Goal: Transaction & Acquisition: Purchase product/service

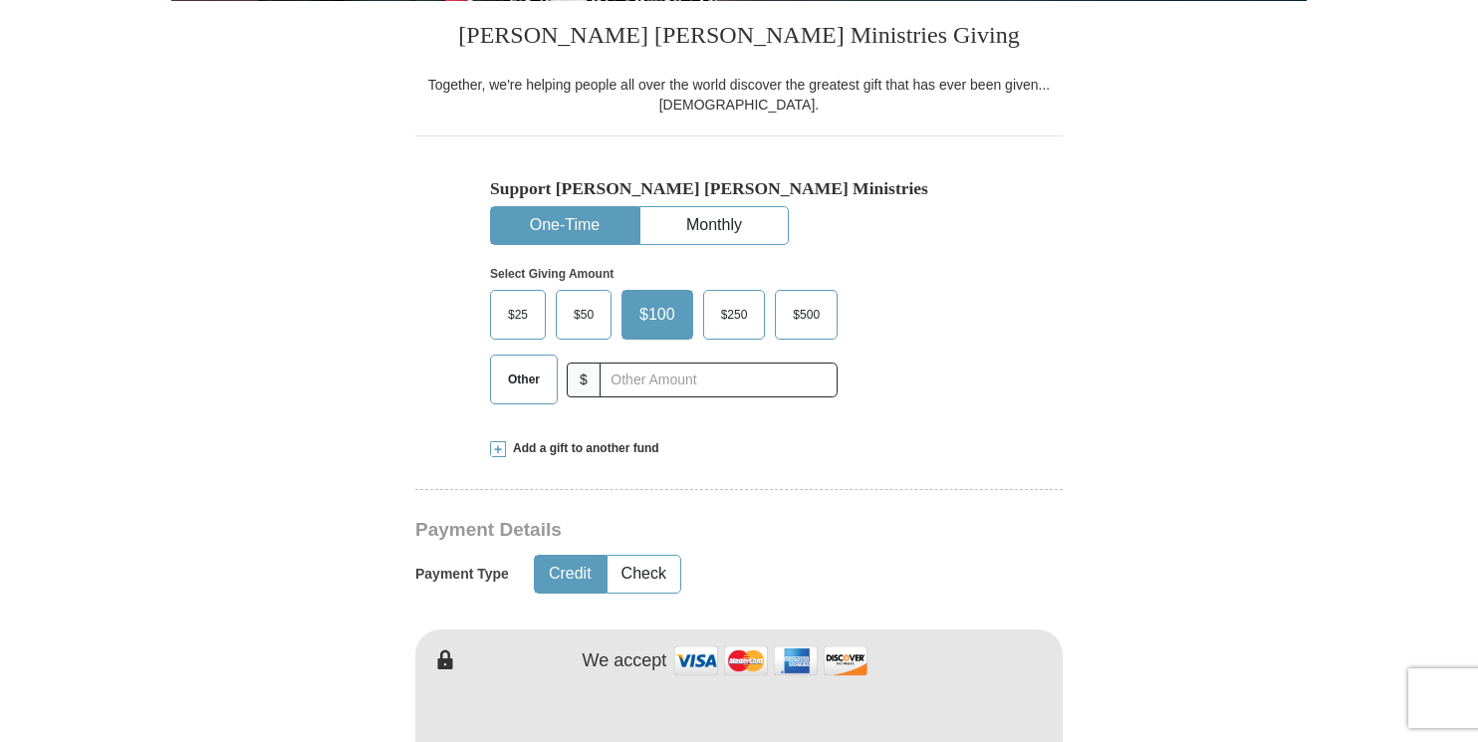
click at [504, 376] on span "Other" at bounding box center [524, 379] width 52 height 30
click at [0, 0] on input "Other" at bounding box center [0, 0] width 0 height 0
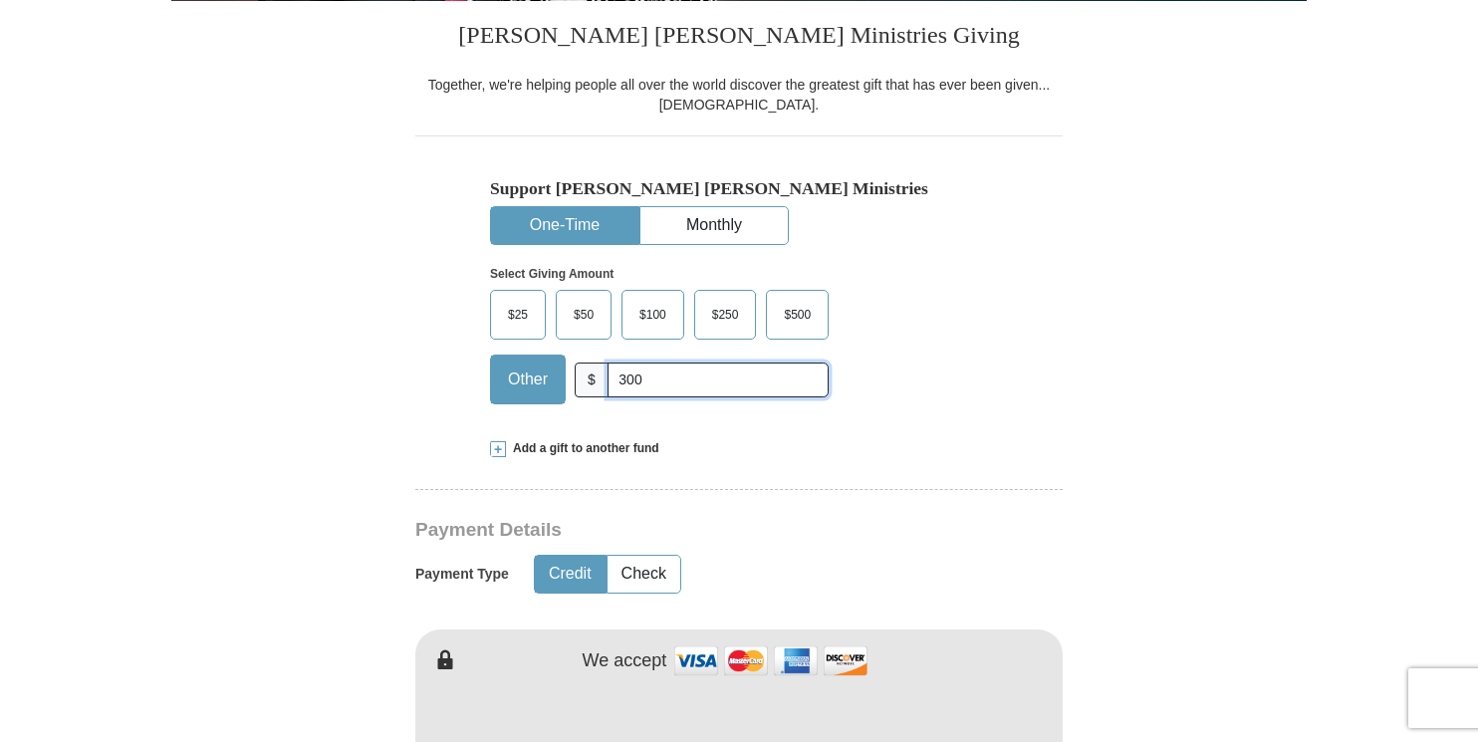
type input "300"
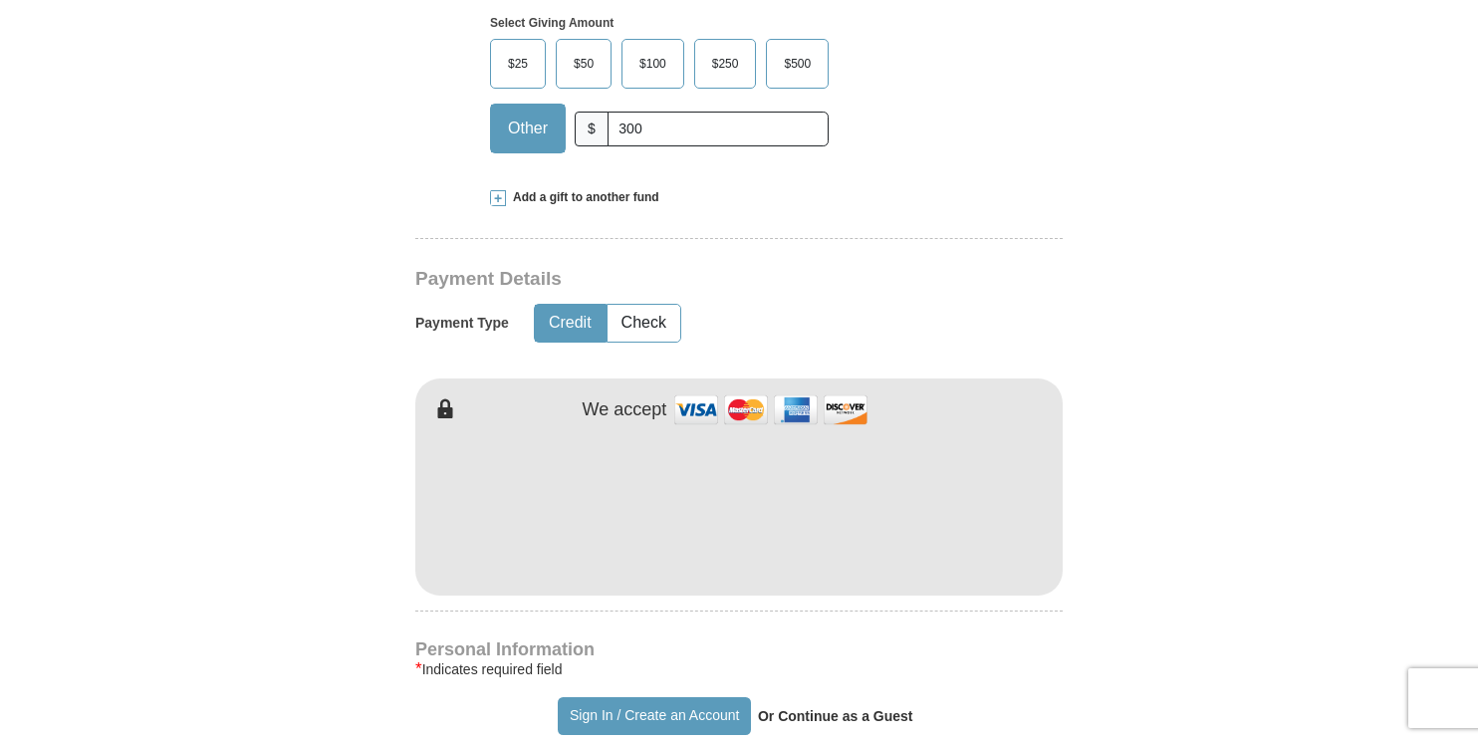
scroll to position [797, 0]
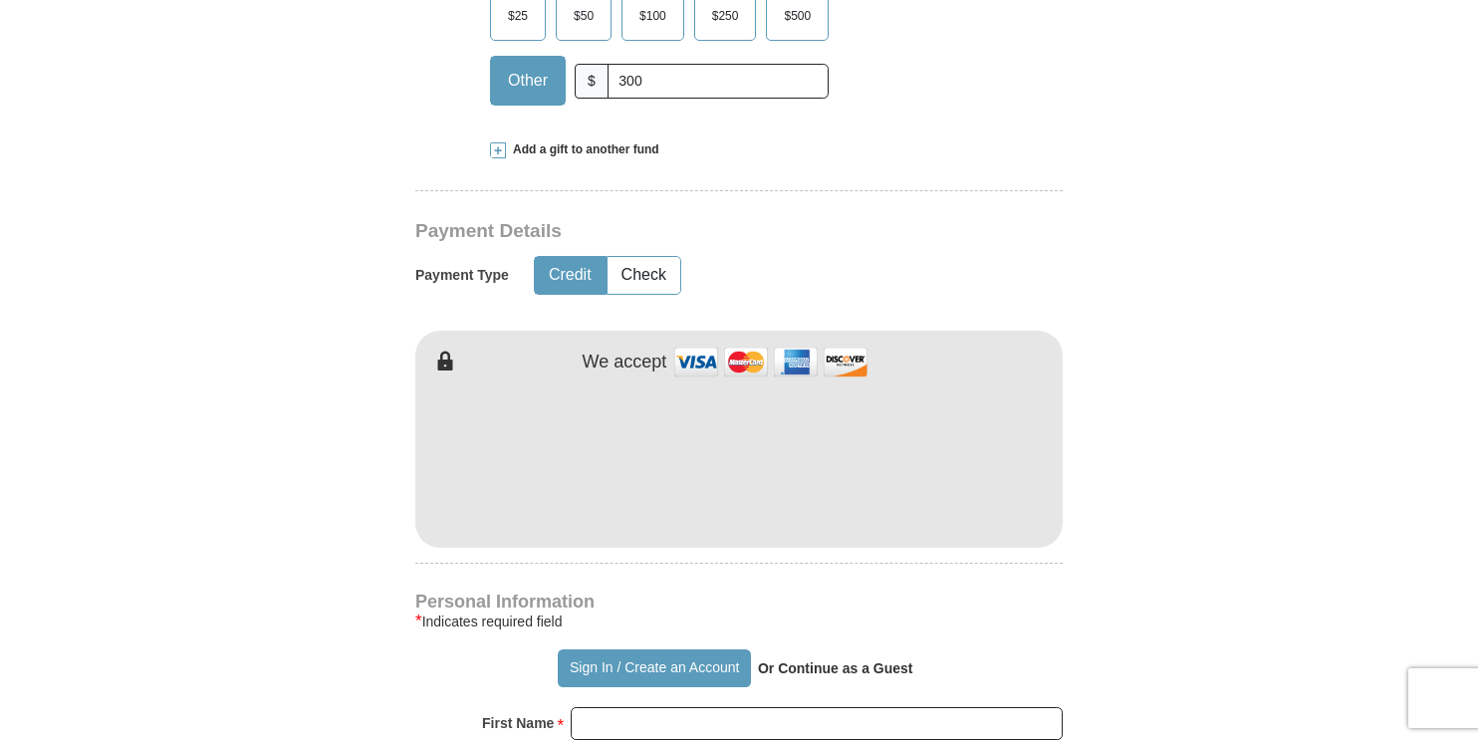
click at [1221, 398] on form "Already have an account? Sign in for faster giving. Don't have an account? Crea…" at bounding box center [738, 504] width 1135 height 2443
click at [357, 414] on form "Already have an account? Sign in for faster giving. Don't have an account? Crea…" at bounding box center [738, 504] width 1135 height 2443
click at [318, 476] on form "Already have an account? Sign in for faster giving. Don't have an account? Crea…" at bounding box center [738, 504] width 1135 height 2443
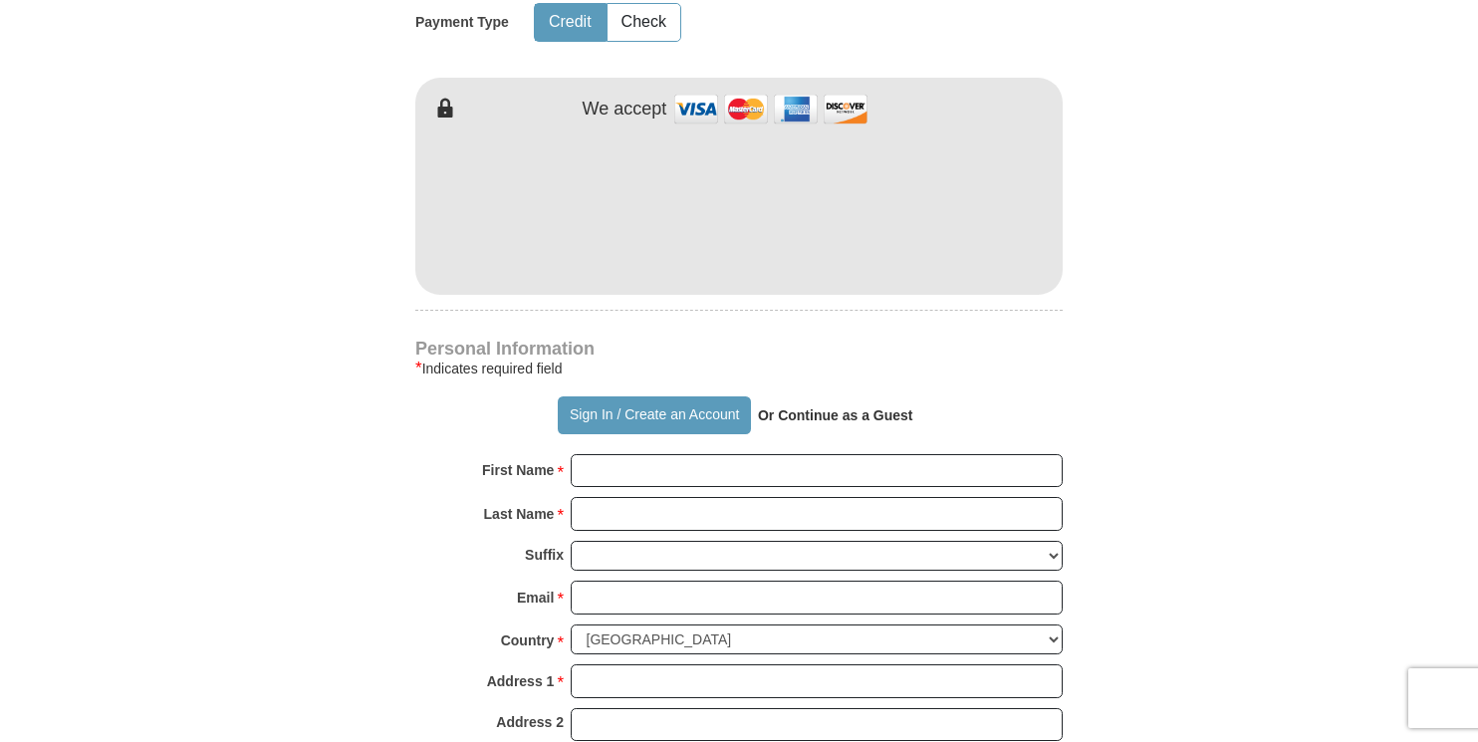
scroll to position [1095, 0]
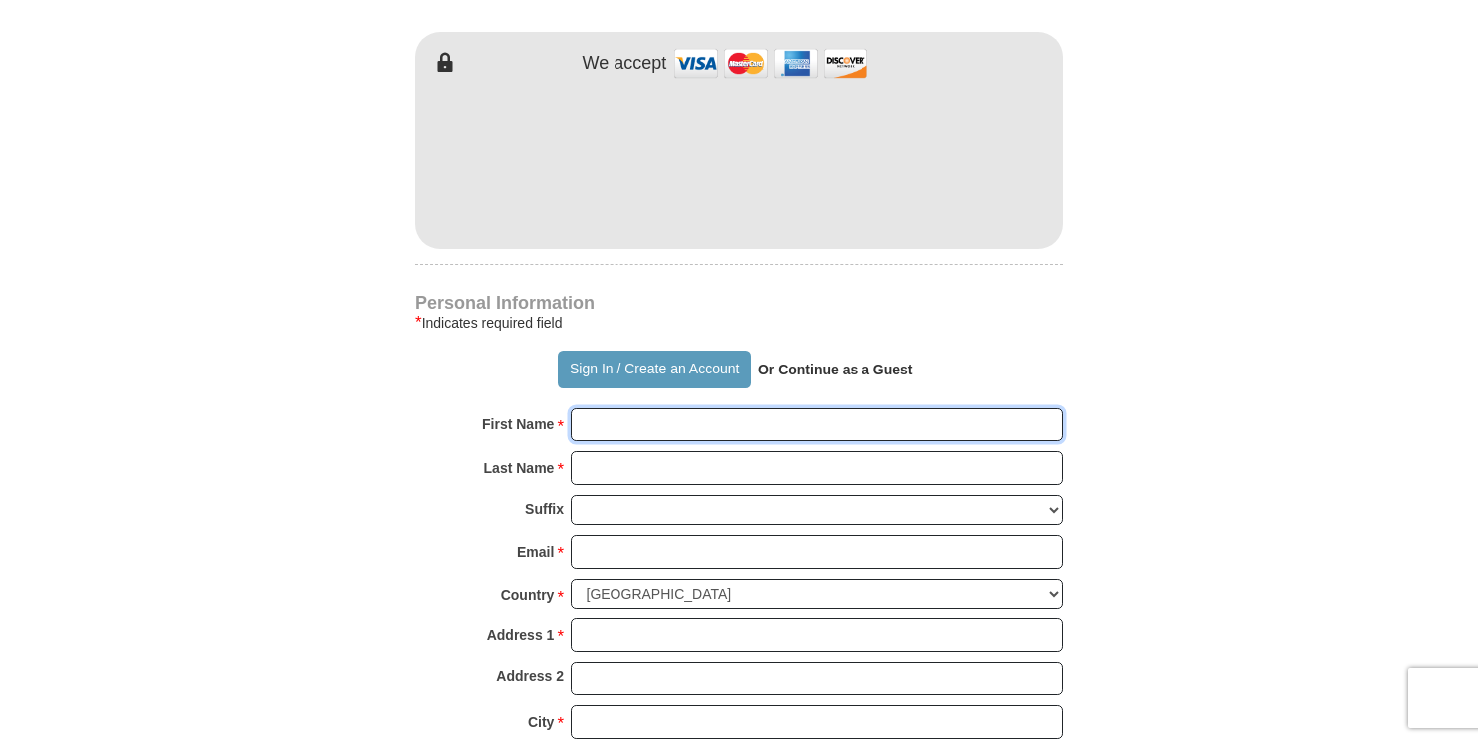
click at [668, 432] on input "First Name *" at bounding box center [817, 425] width 492 height 34
type input "[PERSON_NAME]"
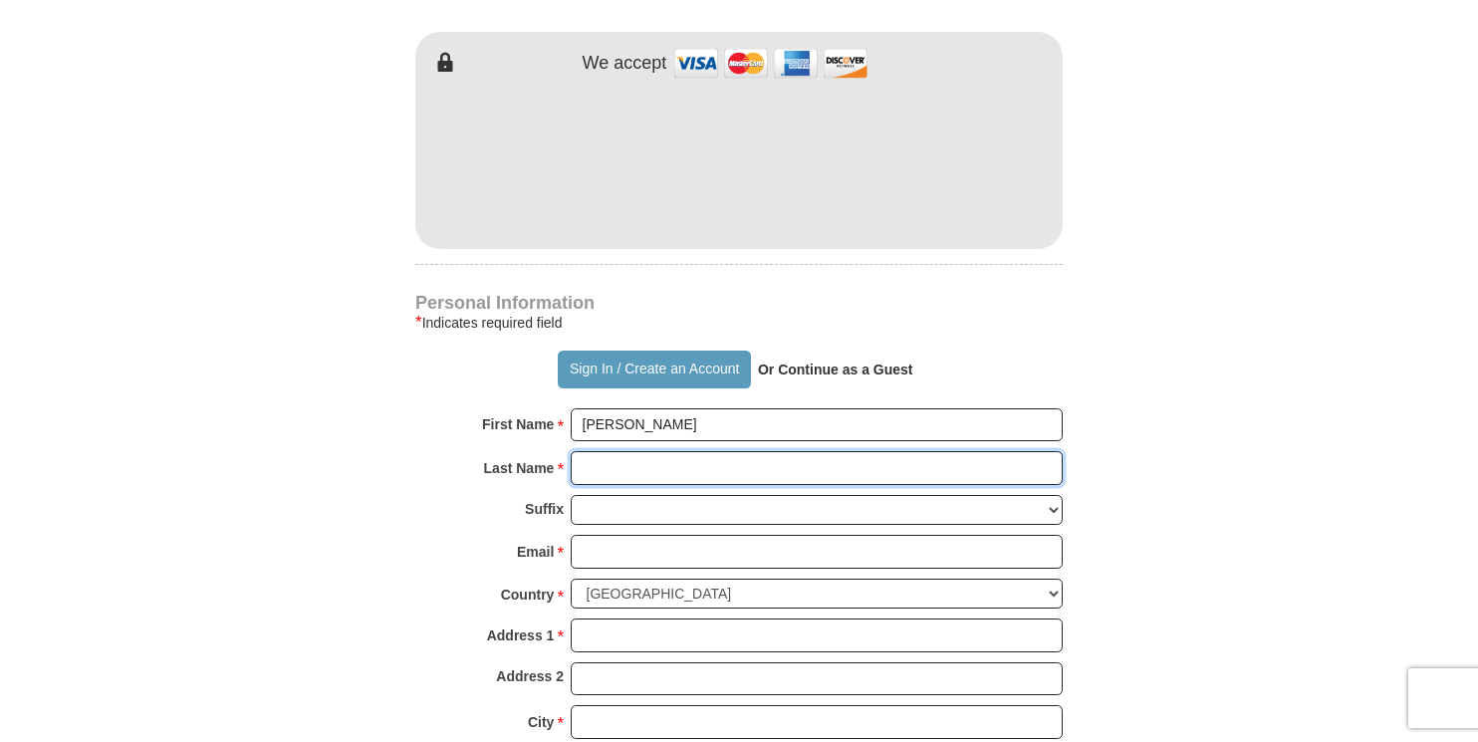
type input "[PERSON_NAME]"
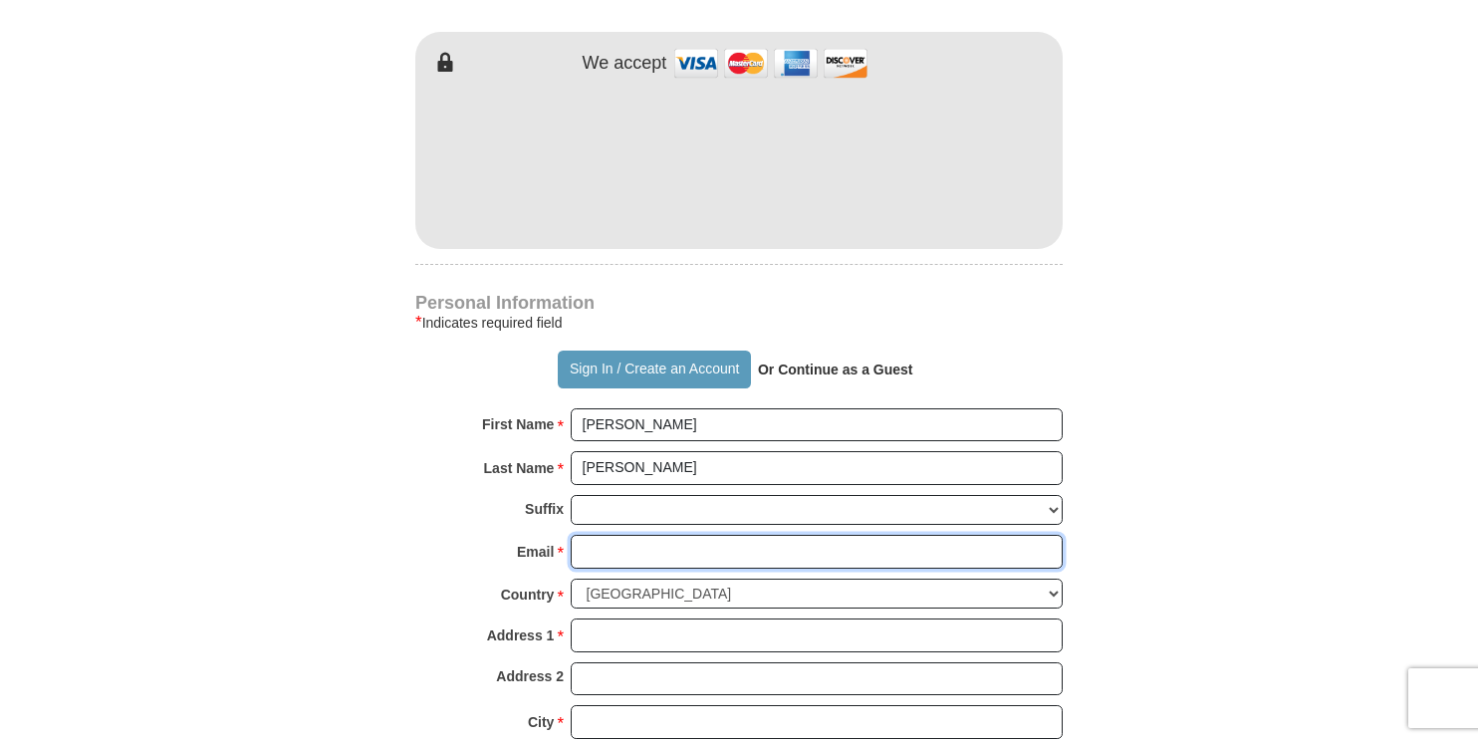
type input "[EMAIL_ADDRESS][DOMAIN_NAME]"
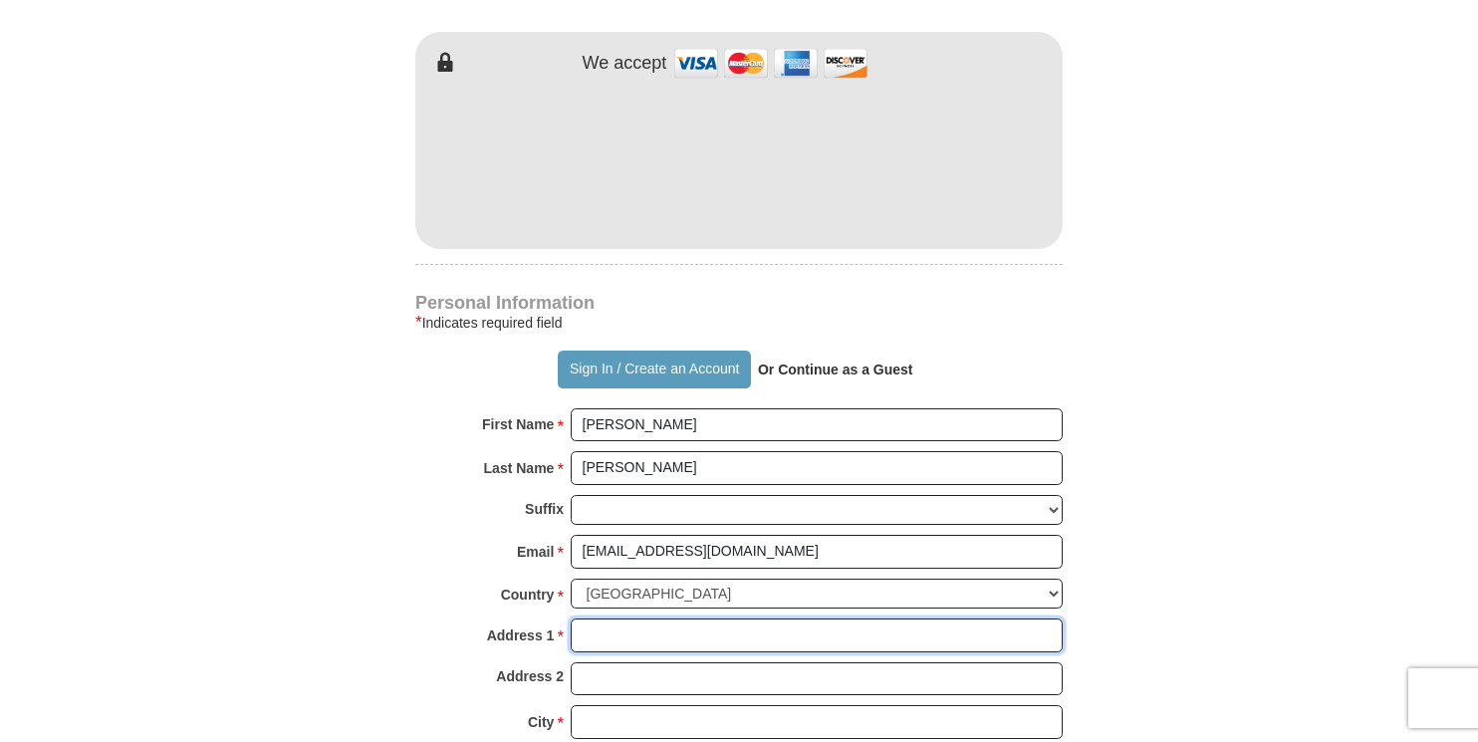
type input "[STREET_ADDRESS]"
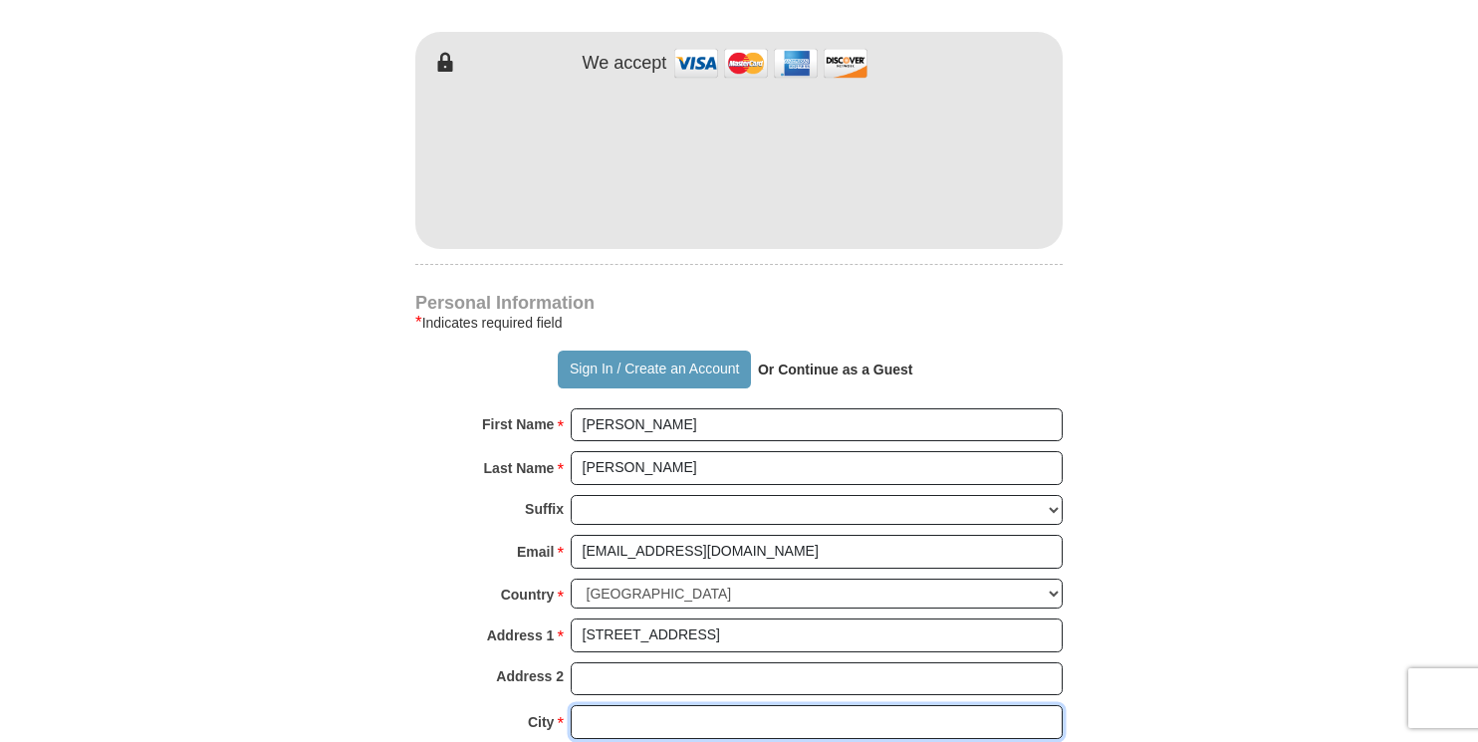
type input "orlando"
select select "FL"
type input "32806"
type input "4076254695"
click at [478, 492] on div "Last Name * [PERSON_NAME] Please enter Last Name" at bounding box center [738, 473] width 647 height 44
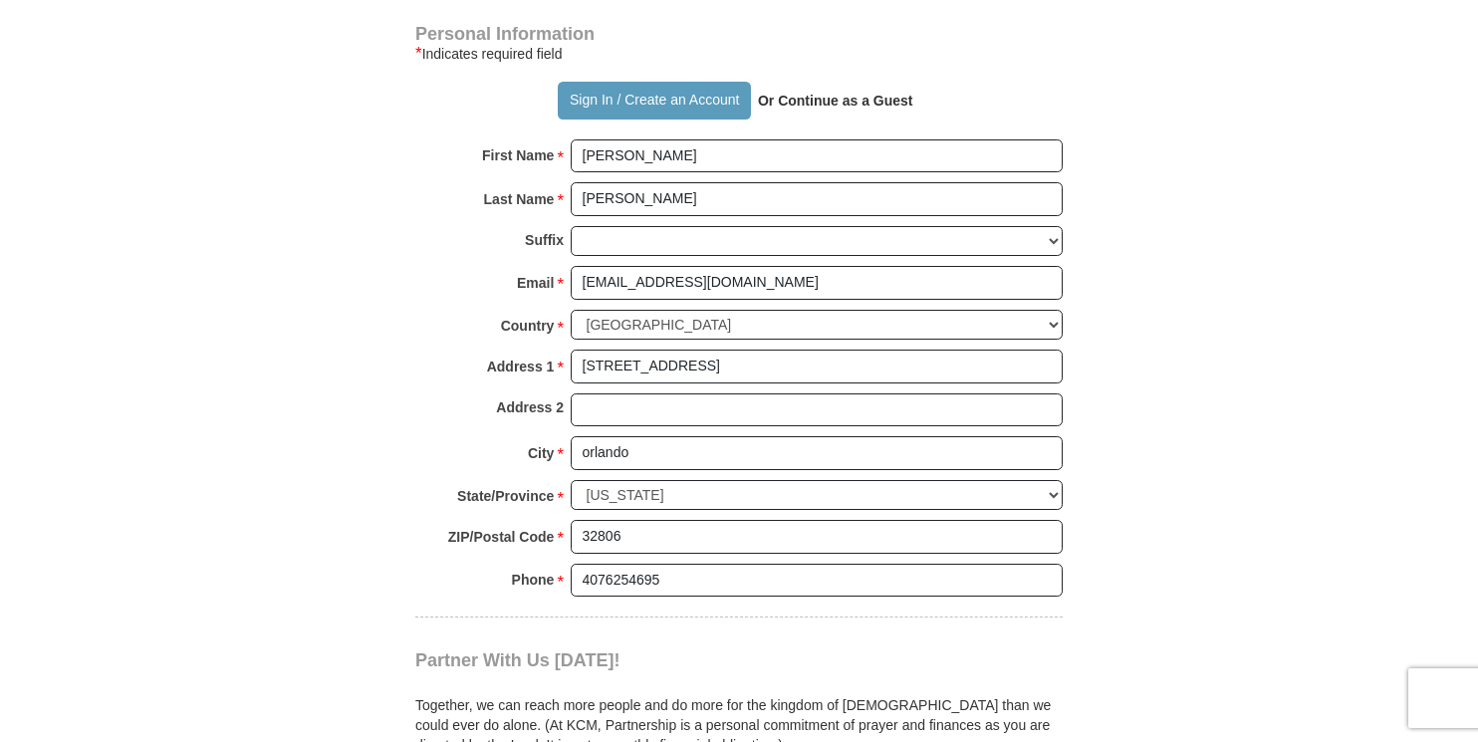
scroll to position [1394, 0]
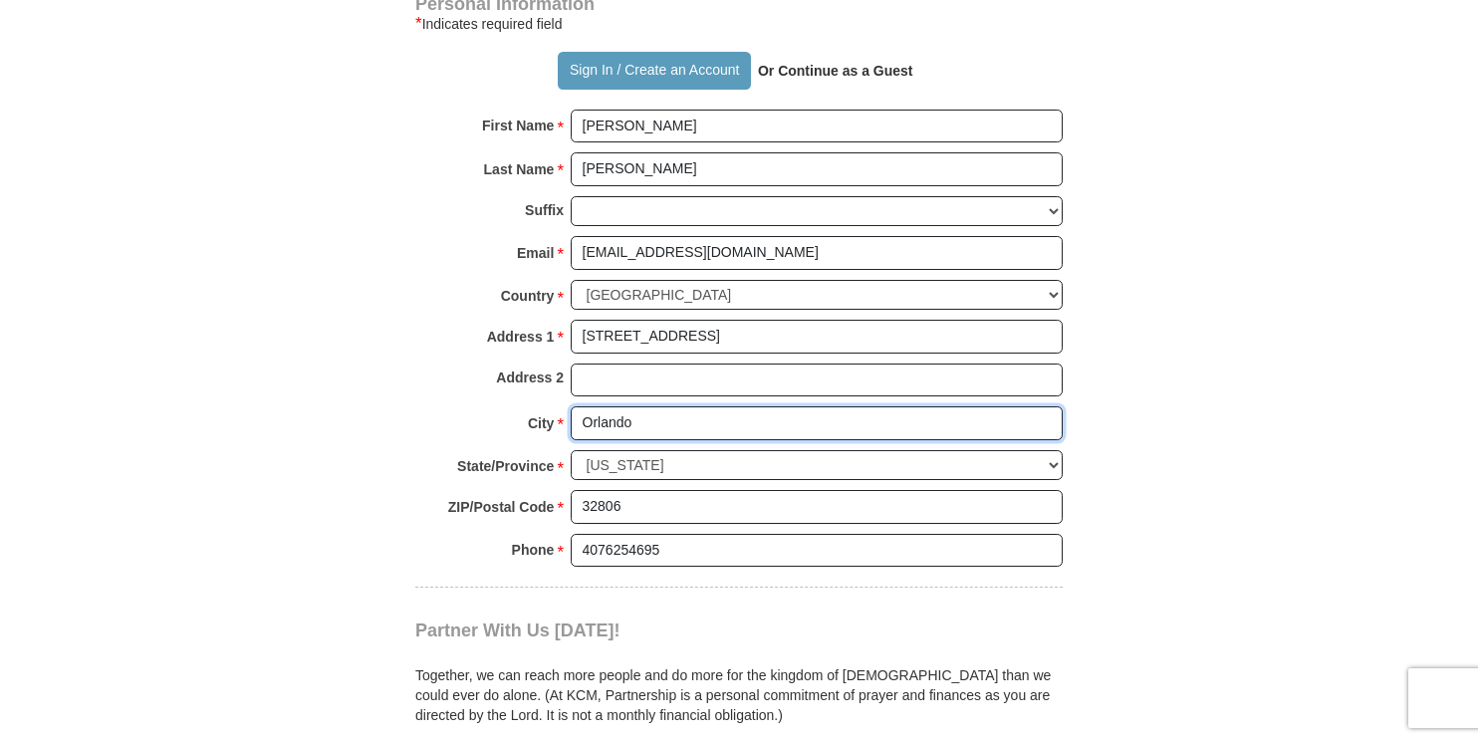
type input "Orlando"
click at [480, 403] on div "Address 2" at bounding box center [738, 385] width 647 height 44
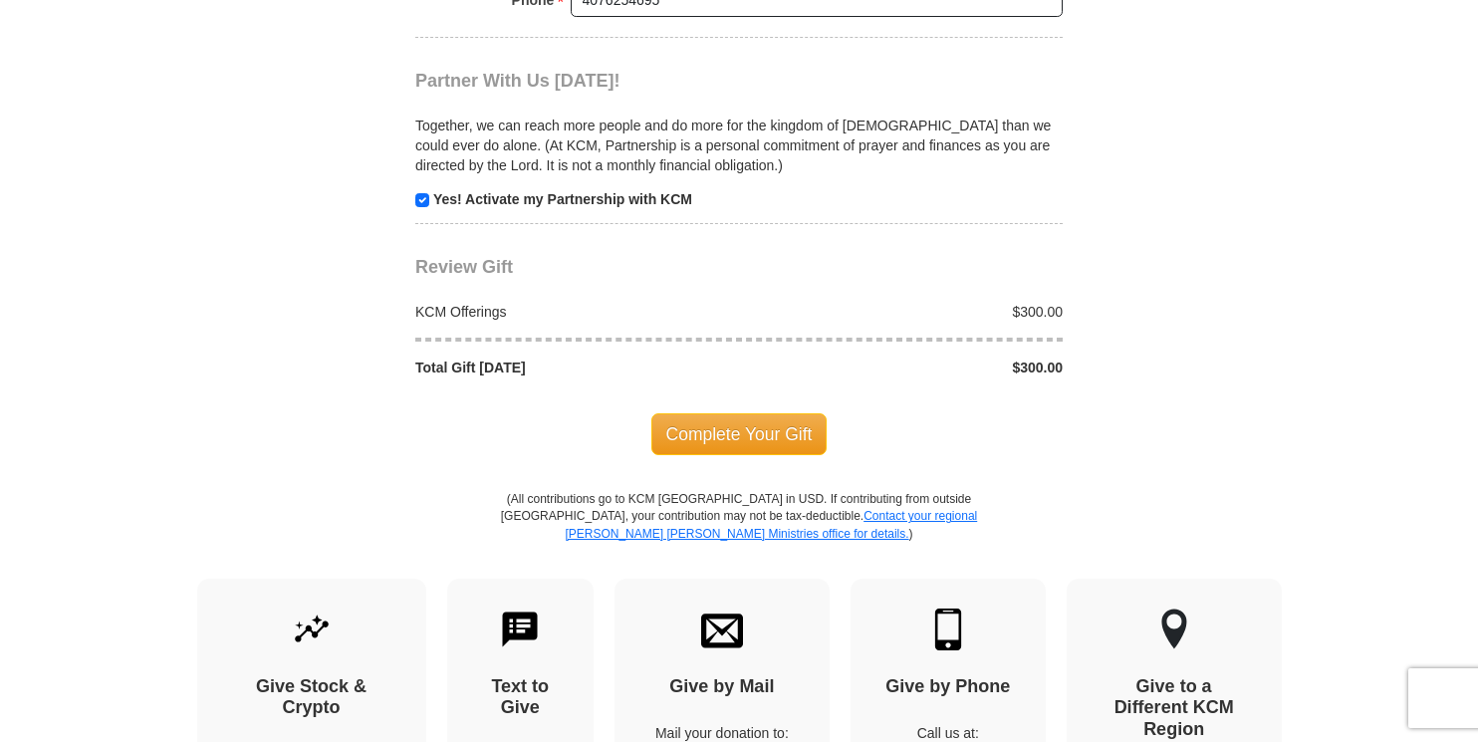
scroll to position [1991, 0]
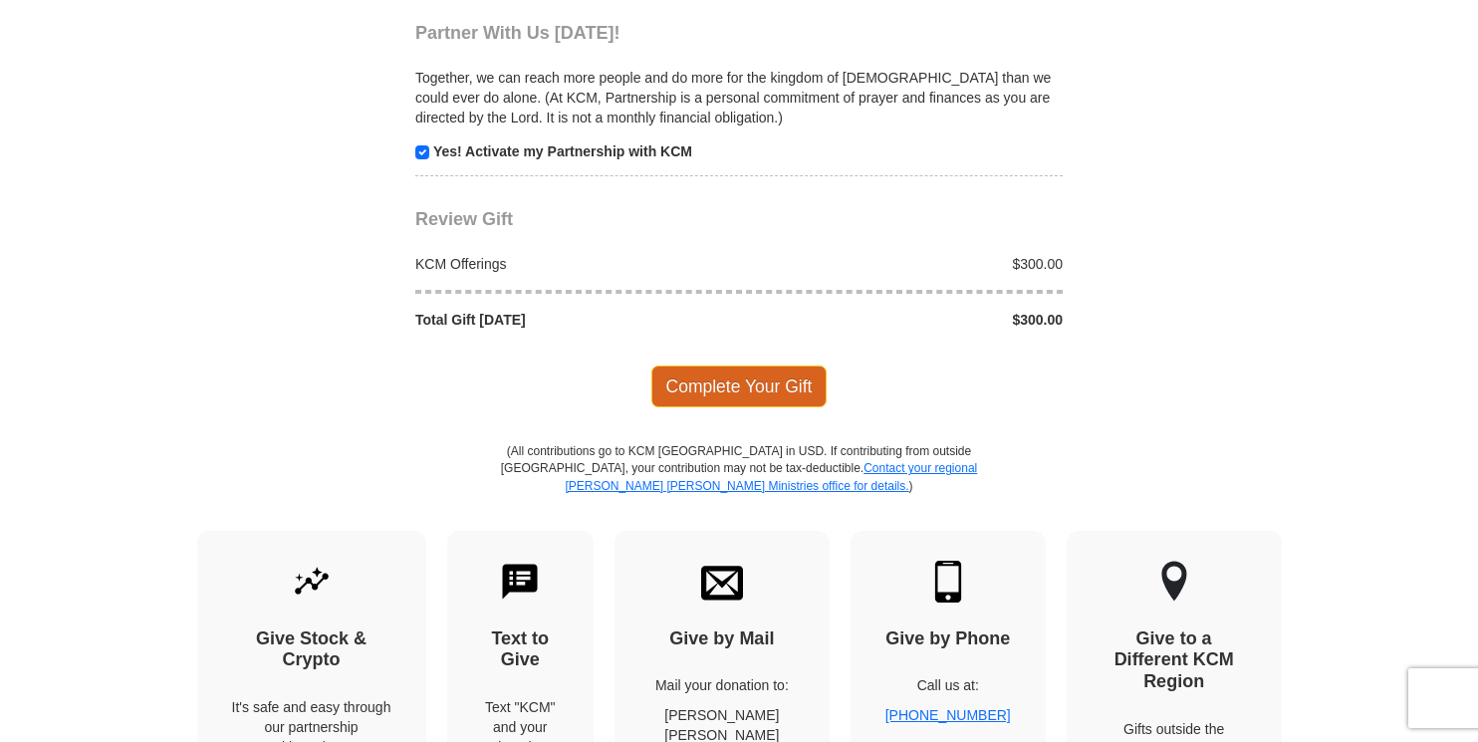
click at [698, 387] on span "Complete Your Gift" at bounding box center [739, 386] width 176 height 42
